Goal: Task Accomplishment & Management: Use online tool/utility

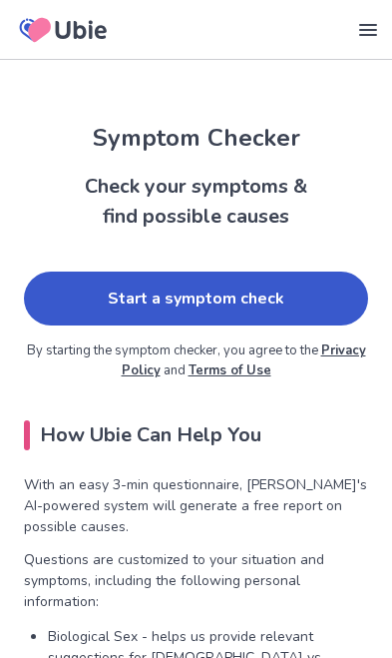
click at [322, 290] on link "Start a symptom check" at bounding box center [196, 298] width 344 height 54
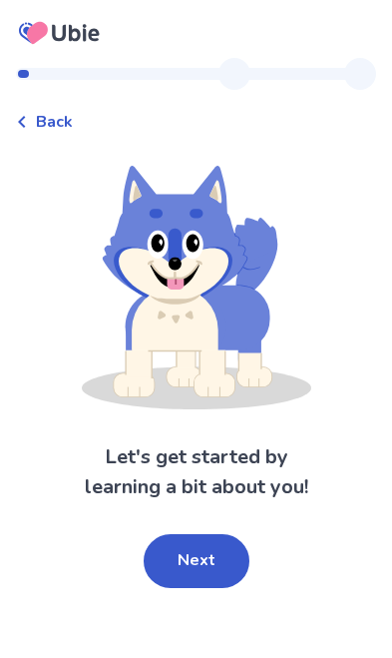
click at [171, 565] on button "Next" at bounding box center [197, 561] width 106 height 54
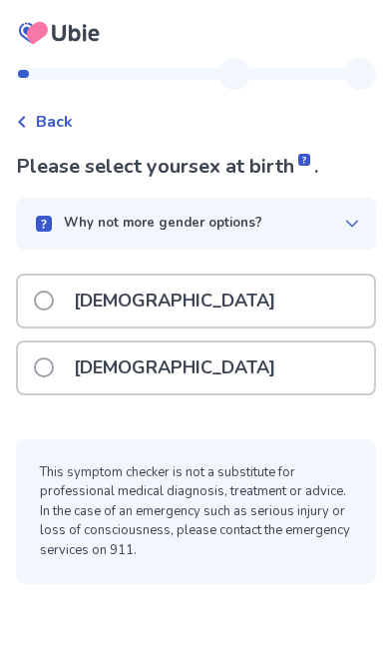
click at [43, 365] on span at bounding box center [44, 367] width 20 height 20
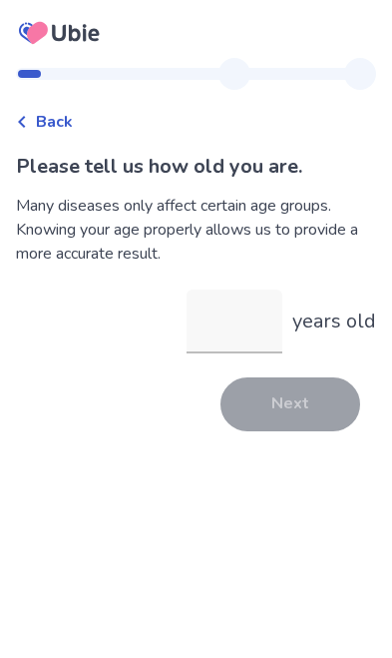
click at [253, 316] on input "years old" at bounding box center [235, 321] width 96 height 64
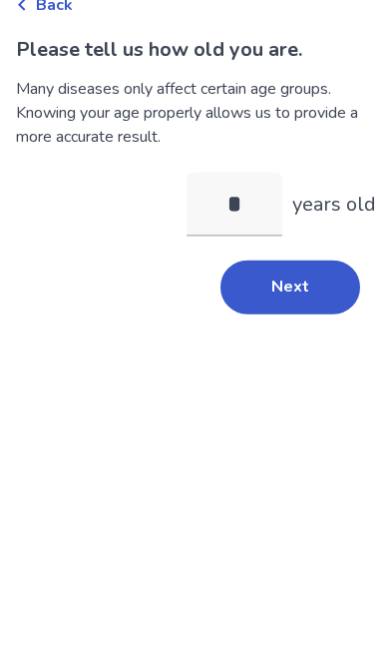
type input "**"
click at [276, 377] on button "Next" at bounding box center [291, 404] width 140 height 54
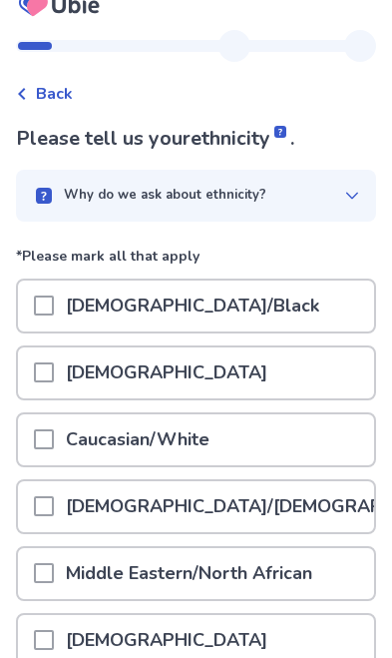
click at [329, 435] on div "Caucasian/White" at bounding box center [196, 439] width 356 height 51
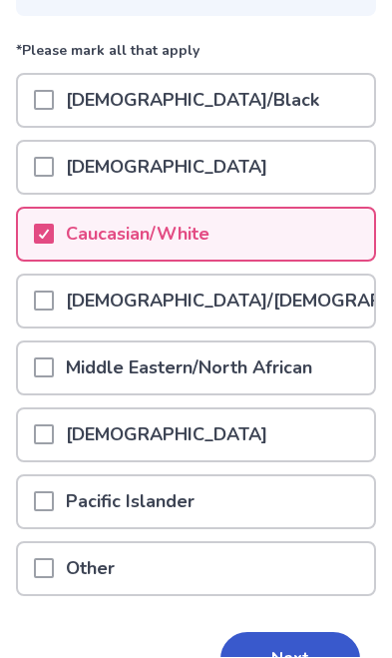
scroll to position [231, 0]
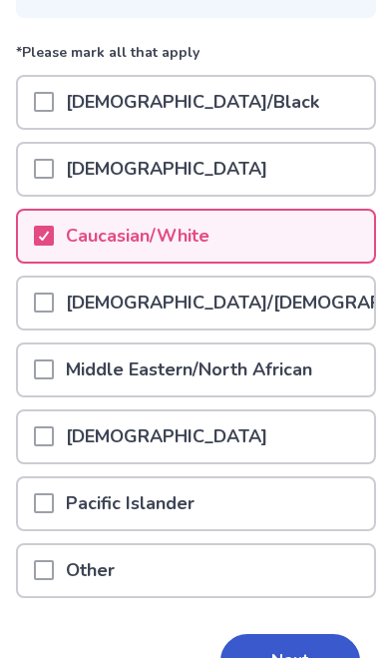
click at [297, 657] on button "Next" at bounding box center [291, 661] width 140 height 54
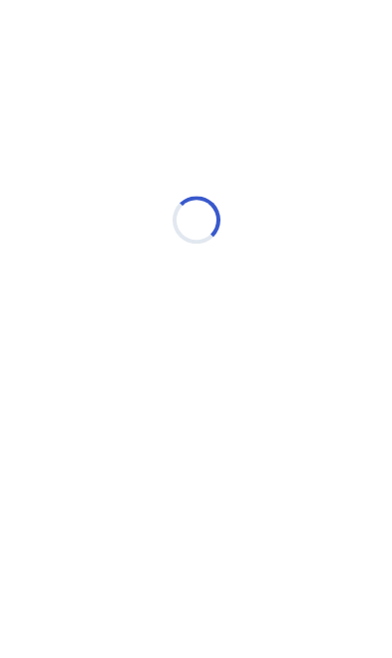
scroll to position [0, 0]
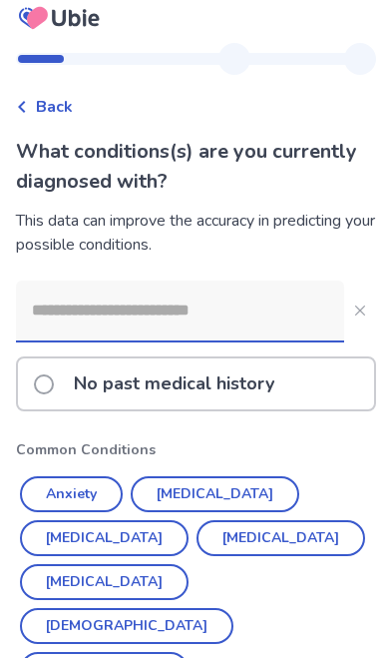
scroll to position [13, 0]
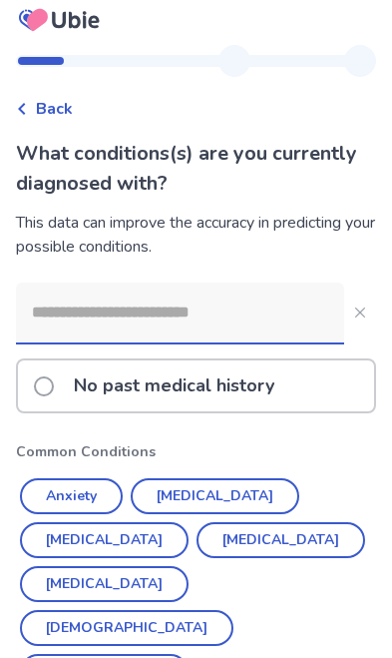
click at [233, 610] on button "Asthma" at bounding box center [127, 628] width 214 height 36
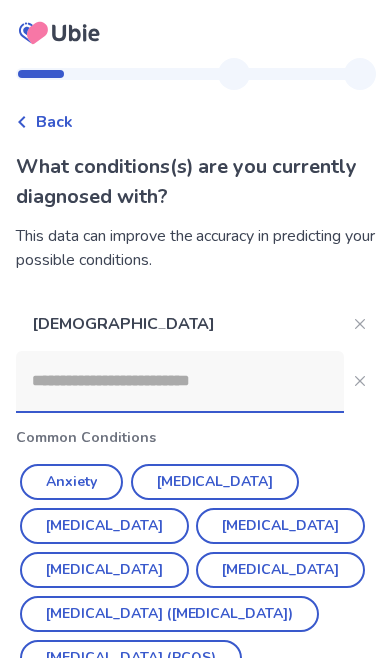
scroll to position [0, 0]
click at [43, 484] on button "Anxiety" at bounding box center [71, 482] width 103 height 36
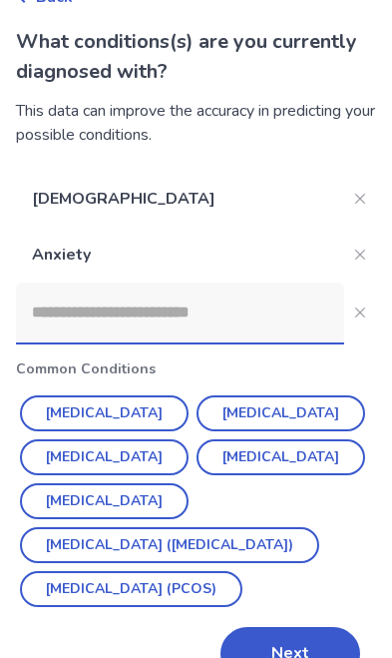
scroll to position [148, 0]
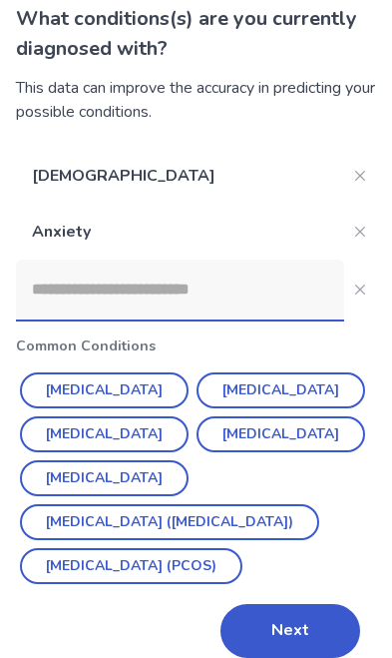
click at [298, 625] on button "Next" at bounding box center [291, 631] width 140 height 54
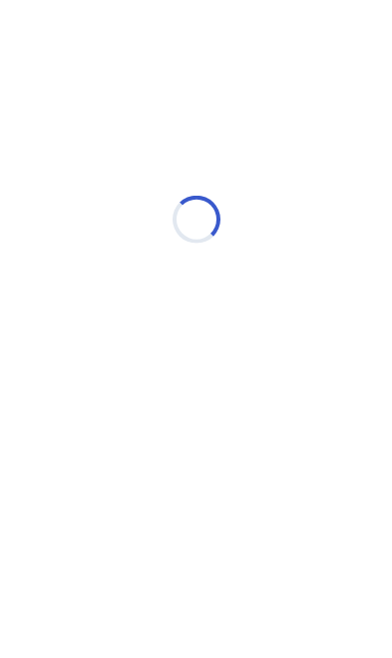
scroll to position [0, 0]
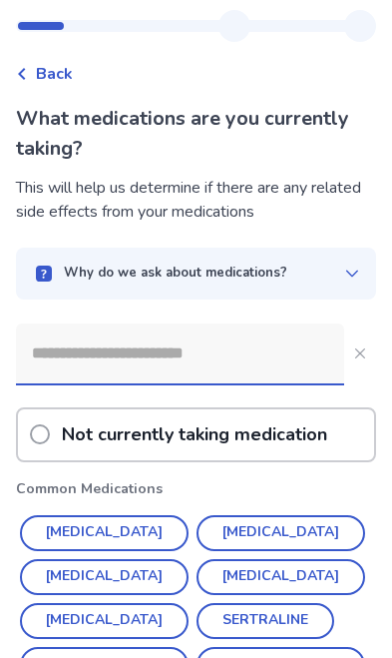
scroll to position [47, 0]
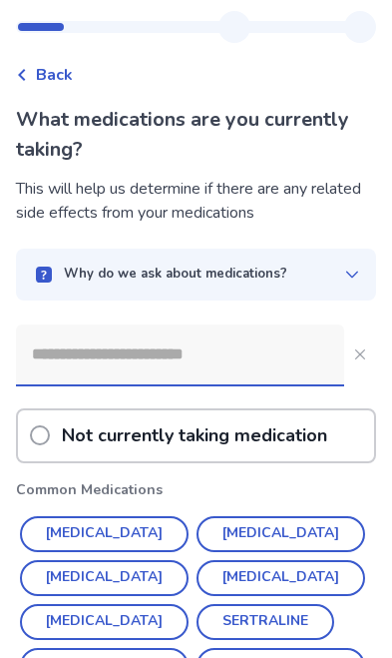
click at [322, 430] on p "Not currently taking medication" at bounding box center [194, 435] width 273 height 51
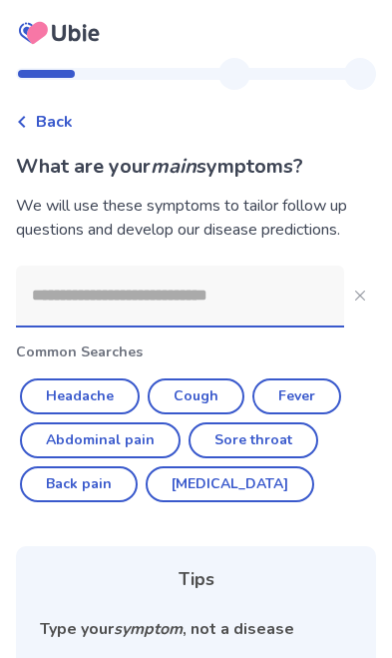
click at [55, 395] on button "Headache" at bounding box center [80, 396] width 120 height 36
type input "********"
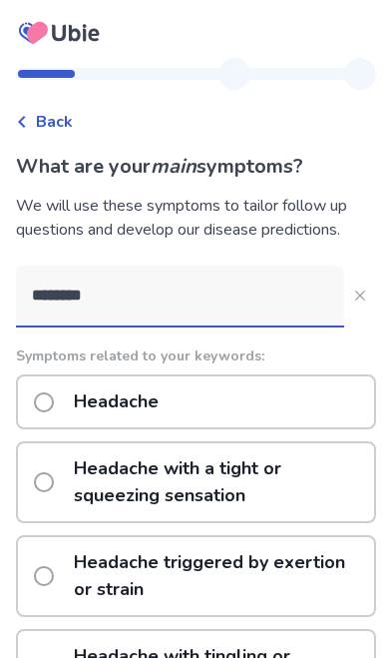
click at [351, 295] on button "********" at bounding box center [360, 295] width 32 height 32
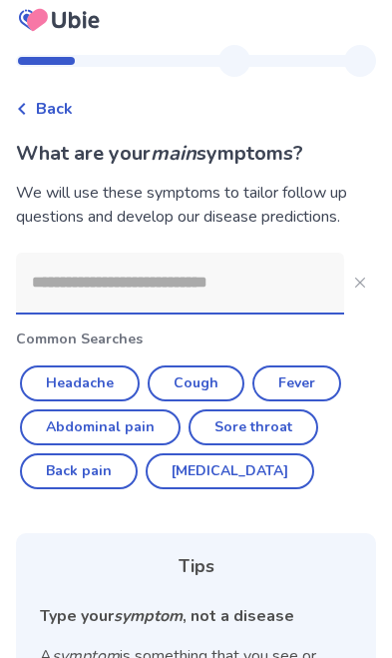
scroll to position [14, 0]
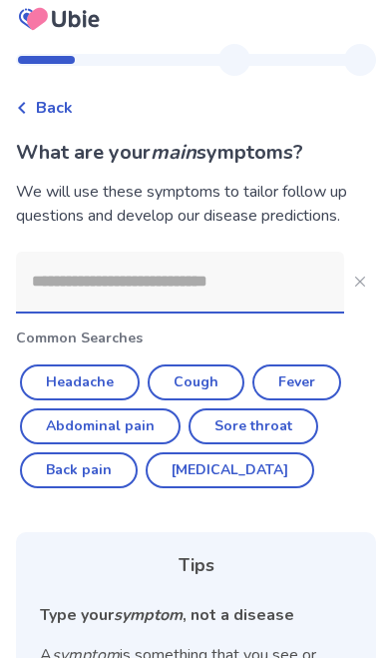
click at [64, 374] on button "Headache" at bounding box center [80, 382] width 120 height 36
type input "********"
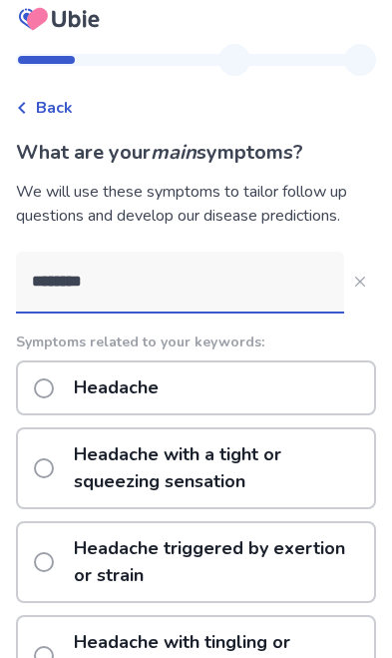
click at [323, 383] on div "Headache" at bounding box center [196, 387] width 360 height 55
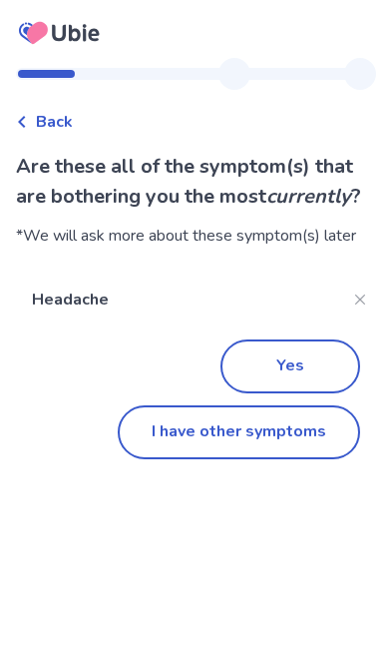
click at [321, 436] on button "I have other symptoms" at bounding box center [239, 432] width 242 height 54
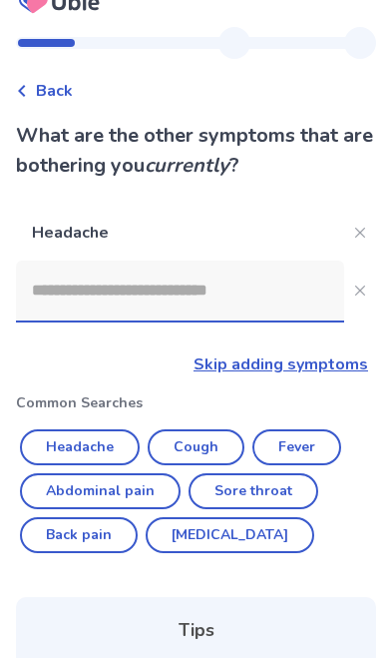
scroll to position [32, 0]
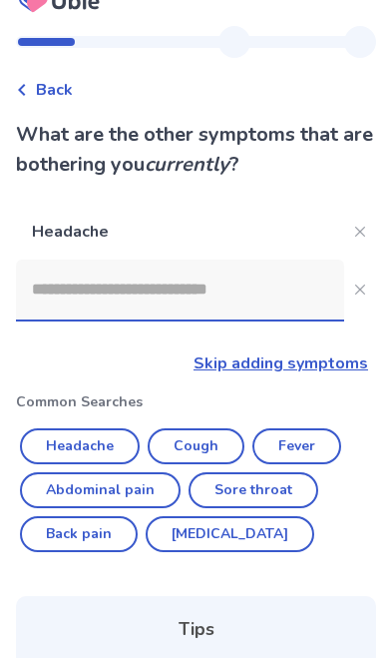
click at [87, 318] on input at bounding box center [180, 289] width 328 height 60
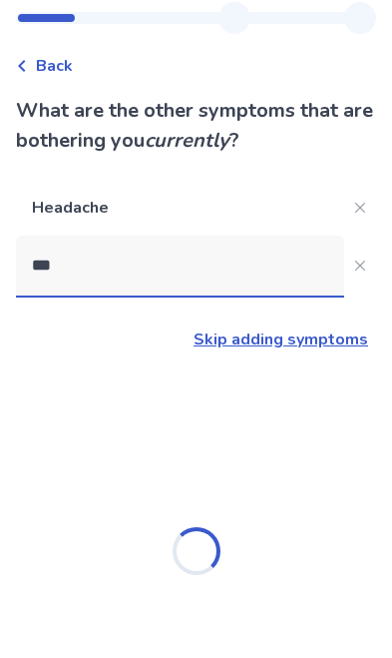
scroll to position [0, 0]
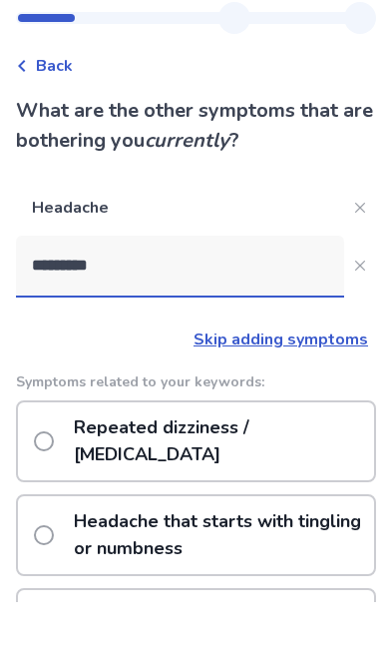
type input "********"
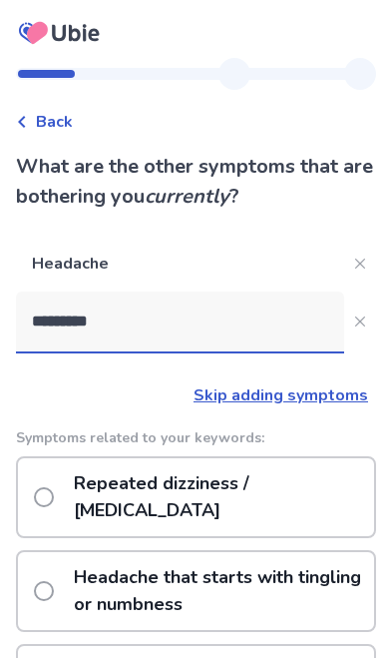
click at [358, 328] on button "********" at bounding box center [360, 321] width 32 height 32
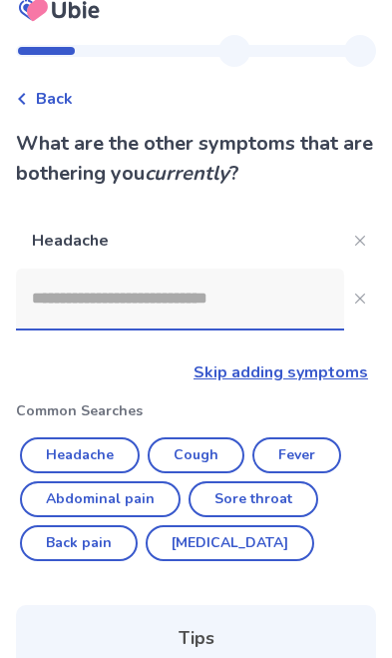
scroll to position [24, 0]
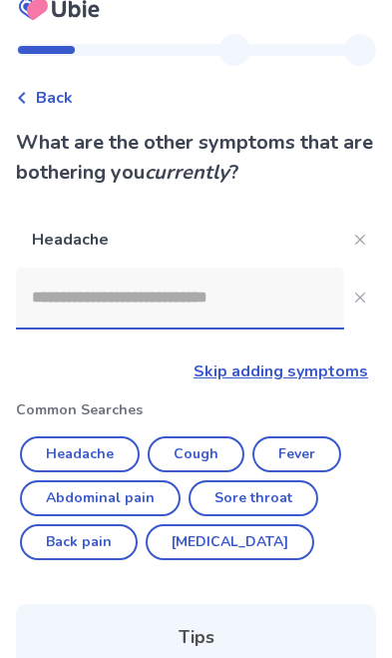
click at [91, 553] on button "Back pain" at bounding box center [79, 542] width 118 height 36
type input "*********"
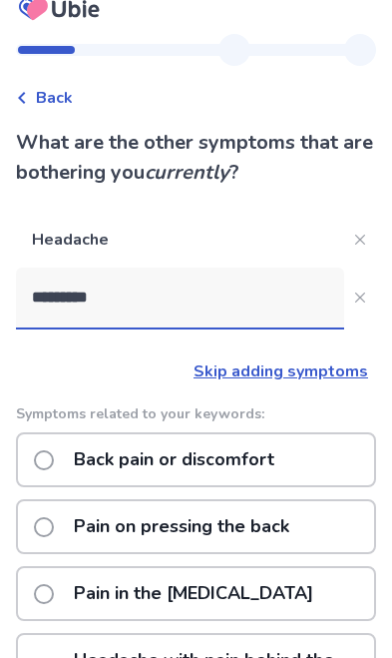
click at [332, 454] on div "Back pain or discomfort" at bounding box center [196, 459] width 360 height 55
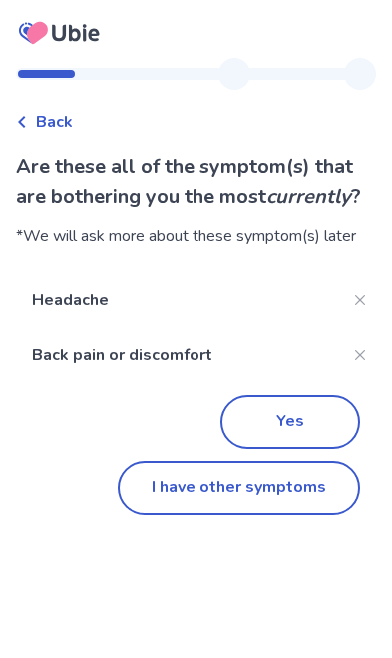
click at [321, 489] on button "I have other symptoms" at bounding box center [239, 488] width 242 height 54
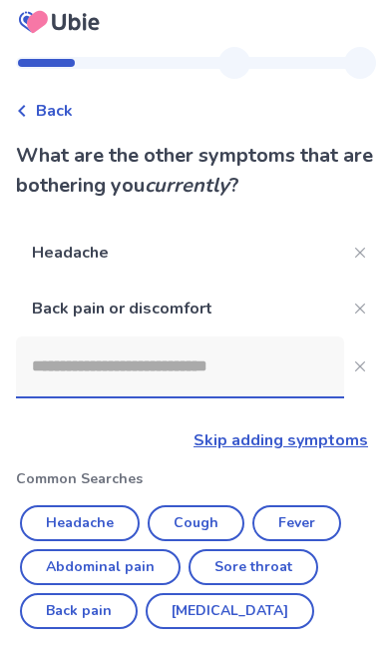
scroll to position [18, 0]
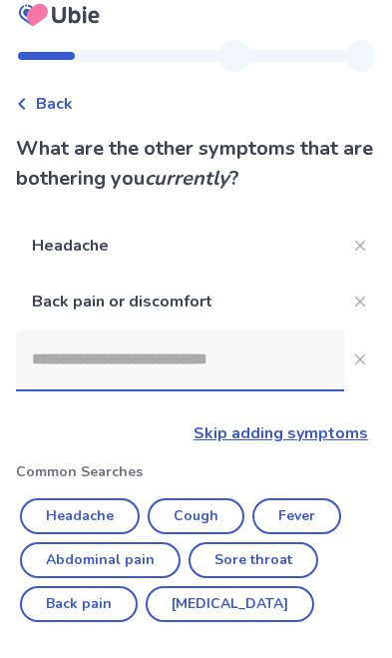
click at [319, 520] on button "Fever" at bounding box center [296, 516] width 89 height 36
type input "*****"
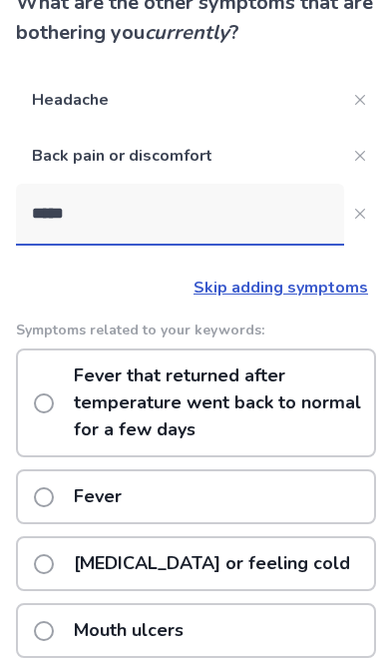
scroll to position [174, 0]
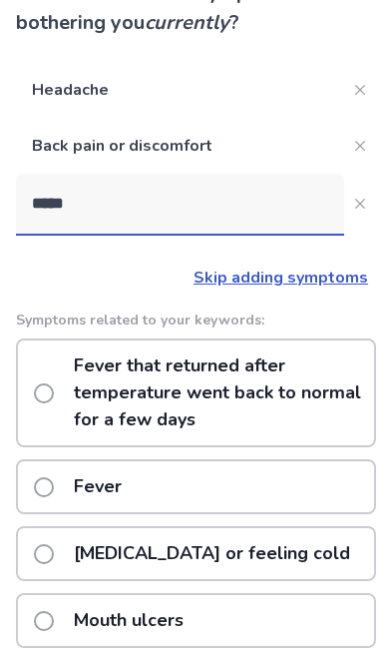
click at [346, 492] on div "Fever" at bounding box center [196, 486] width 360 height 55
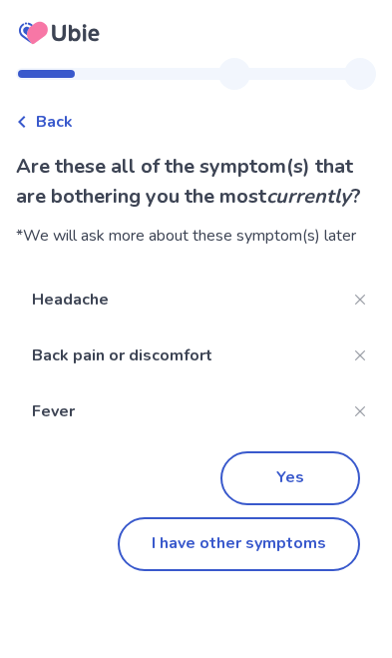
click at [325, 471] on button "Yes" at bounding box center [291, 478] width 140 height 54
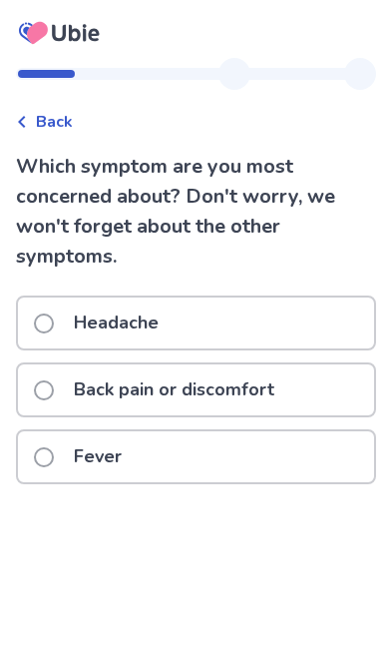
click at [245, 330] on div "Headache" at bounding box center [196, 322] width 356 height 51
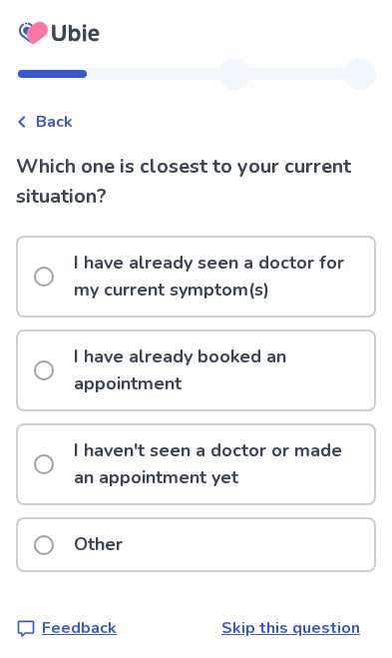
click at [333, 471] on p "I haven't seen a doctor or made an appointment yet" at bounding box center [218, 464] width 312 height 78
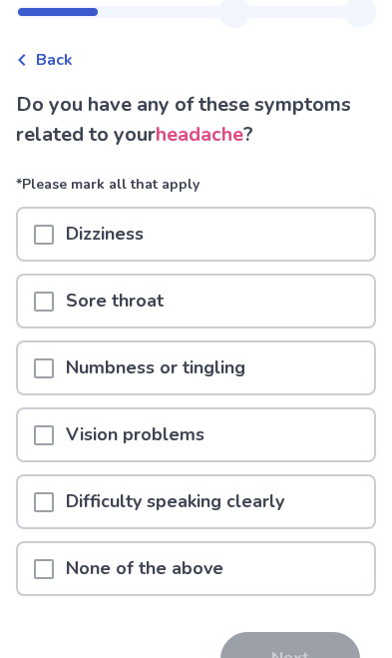
scroll to position [61, 0]
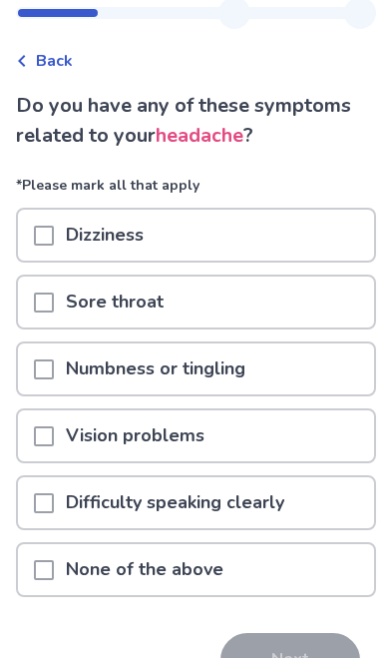
click at [324, 557] on div "None of the above" at bounding box center [196, 569] width 356 height 51
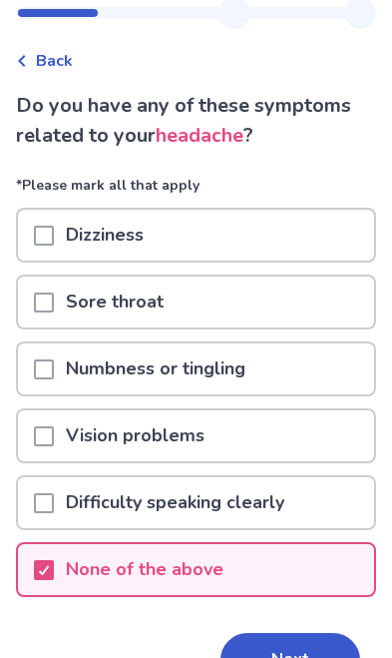
click at [320, 657] on button "Next" at bounding box center [291, 660] width 140 height 54
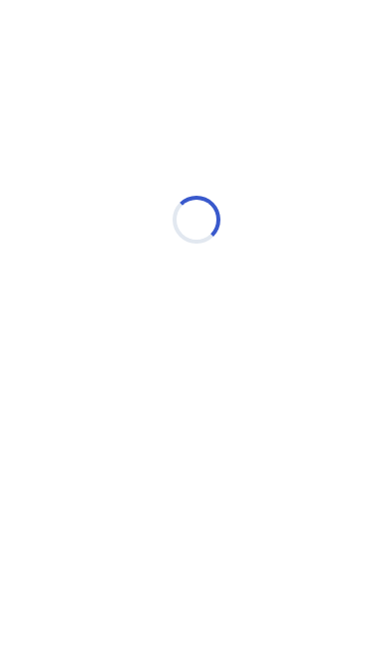
select select "*"
